Goal: Task Accomplishment & Management: Manage account settings

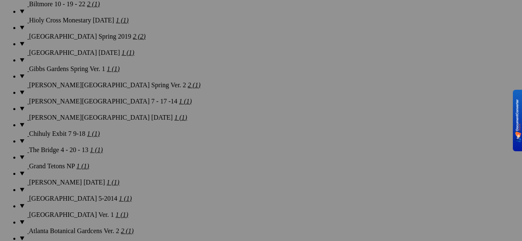
scroll to position [1120, 0]
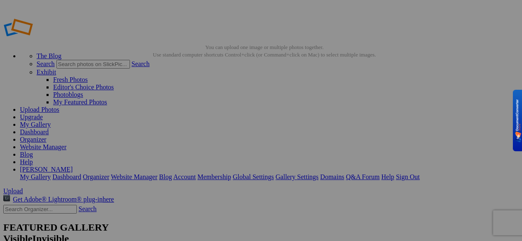
click at [51, 121] on link "My Gallery" at bounding box center [35, 124] width 31 height 7
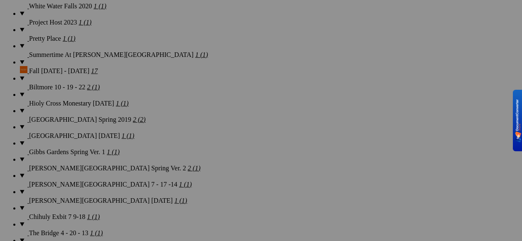
scroll to position [1120, 0]
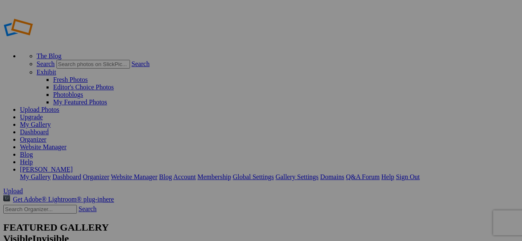
type input "NC Arboretum 6 - 26 - 20"
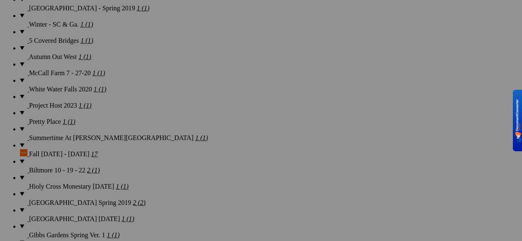
scroll to position [1037, 0]
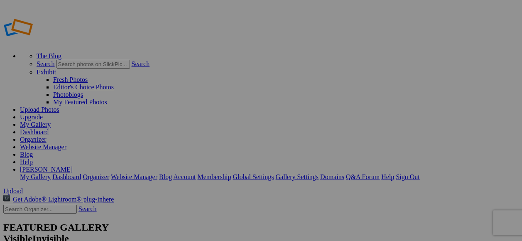
type input "NC Arboretum 6 - 26 - 20"
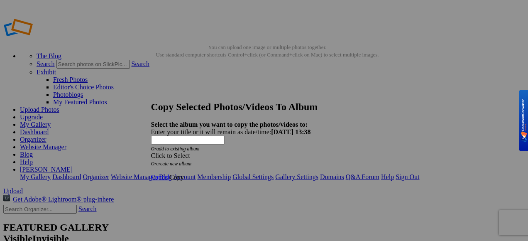
click at [151, 152] on span at bounding box center [151, 155] width 0 height 7
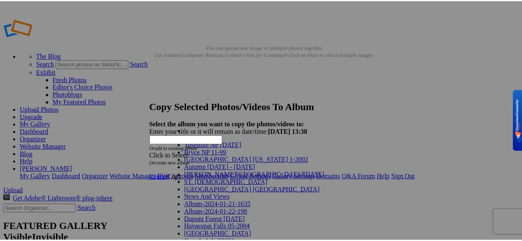
scroll to position [546, 0]
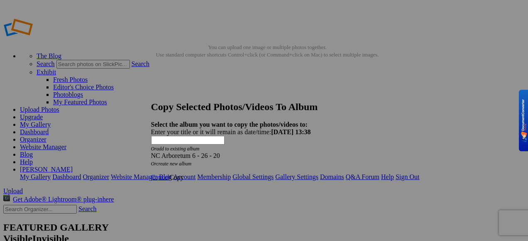
click at [184, 173] on span "Copy" at bounding box center [176, 176] width 15 height 7
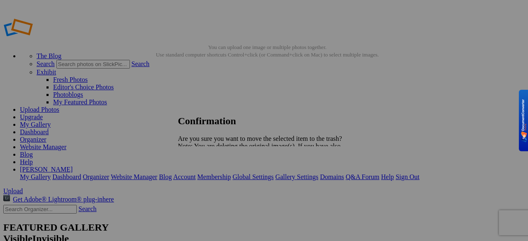
click at [206, 178] on span "Yes" at bounding box center [201, 174] width 10 height 7
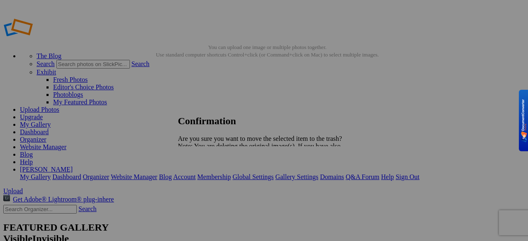
click at [206, 178] on span "Yes" at bounding box center [201, 174] width 10 height 7
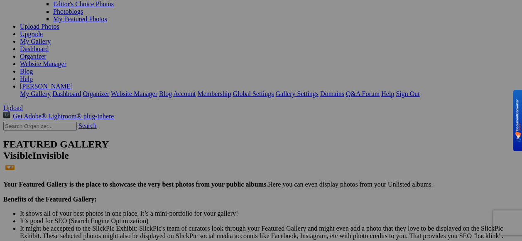
scroll to position [0, 0]
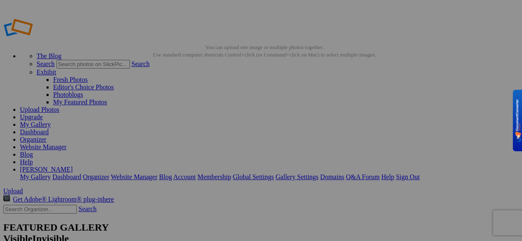
click at [46, 136] on link "Organizer" at bounding box center [33, 139] width 27 height 7
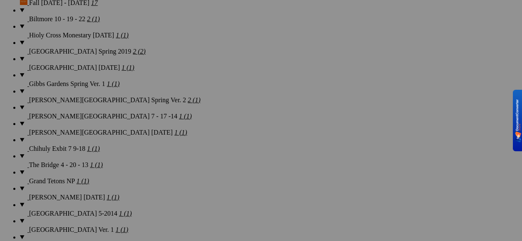
scroll to position [1105, 0]
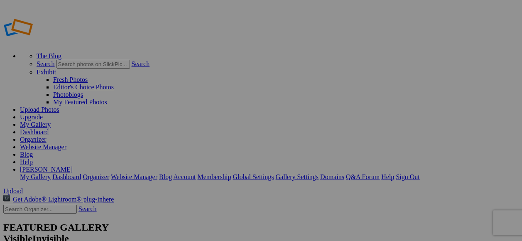
type input "NC Arboretum 6 - 26 - 20"
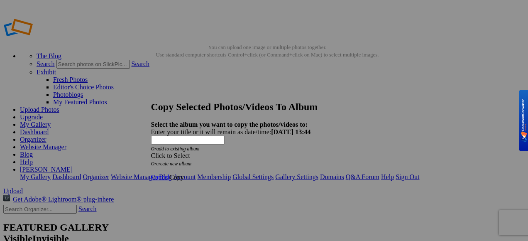
click at [151, 152] on span at bounding box center [151, 155] width 0 height 7
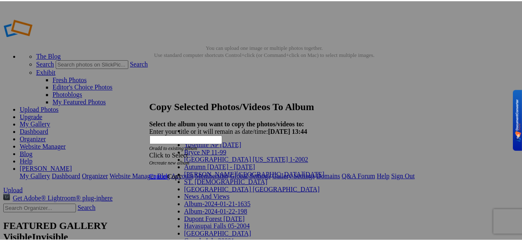
scroll to position [539, 0]
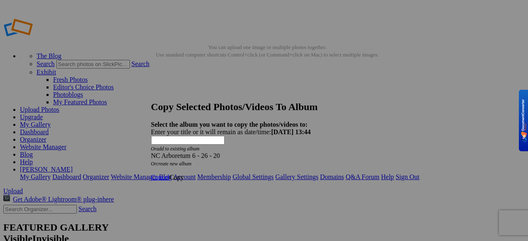
click at [184, 173] on span "Copy" at bounding box center [176, 176] width 15 height 7
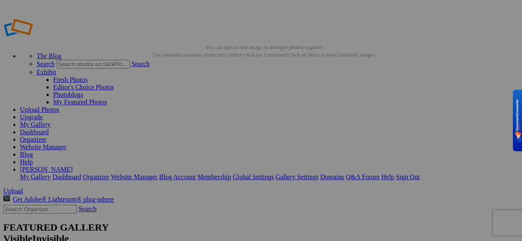
click at [46, 136] on link "Organizer" at bounding box center [33, 139] width 27 height 7
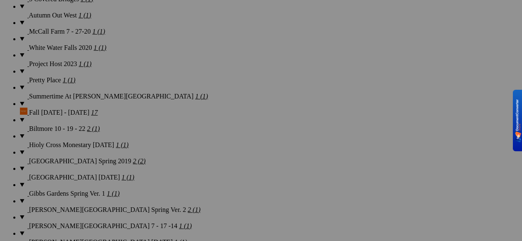
scroll to position [1120, 0]
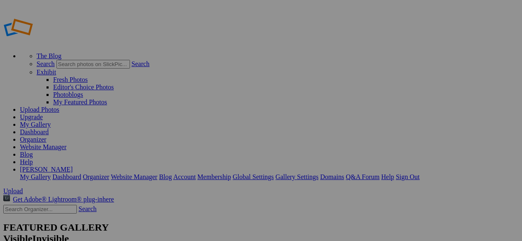
scroll to position [1120, 0]
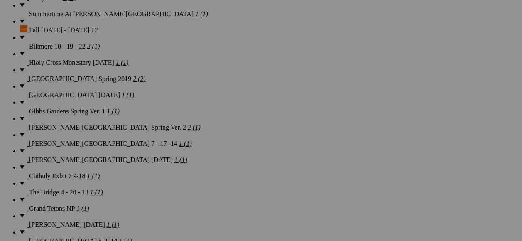
scroll to position [1120, 0]
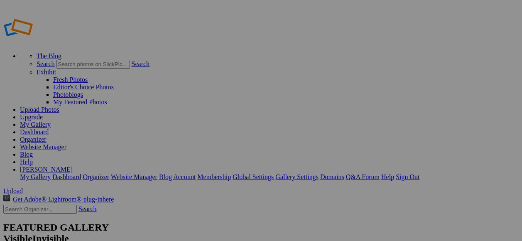
scroll to position [1120, 0]
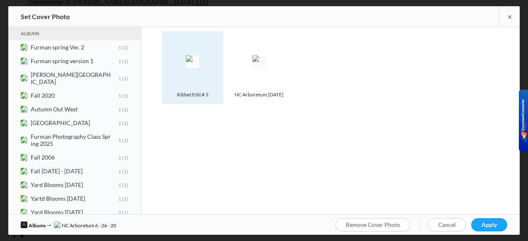
click at [199, 68] on img at bounding box center [192, 61] width 13 height 13
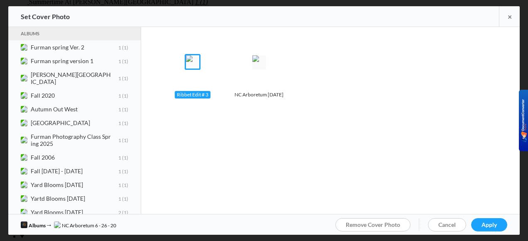
drag, startPoint x: 209, startPoint y: 76, endPoint x: 399, endPoint y: 149, distance: 204.3
click at [399, 149] on div "Albums [PERSON_NAME] spring Ver. 2 1 1 [PERSON_NAME] spring version 1 1 1 [PERS…" at bounding box center [263, 120] width 511 height 187
click at [499, 226] on link "Apply" at bounding box center [489, 224] width 36 height 13
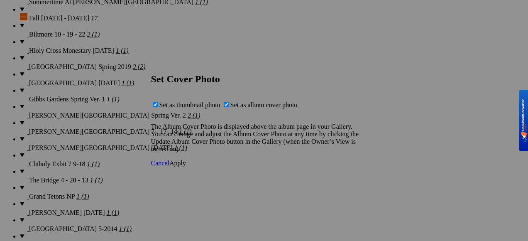
click at [186, 166] on link "Apply" at bounding box center [177, 162] width 17 height 7
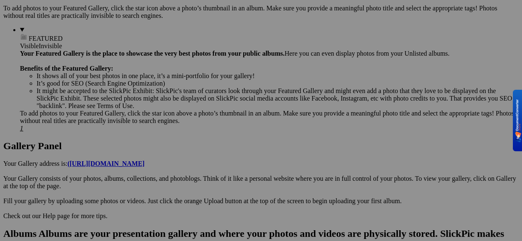
scroll to position [415, 0]
